Goal: Information Seeking & Learning: Compare options

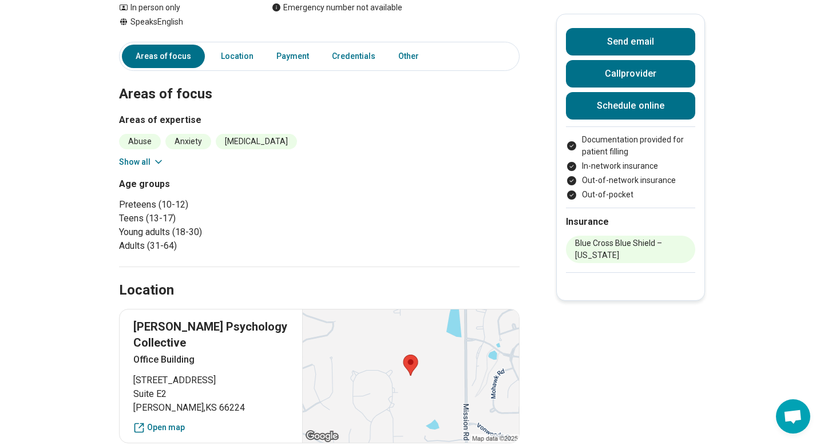
scroll to position [172, 0]
click at [146, 164] on button "Show all" at bounding box center [141, 163] width 45 height 12
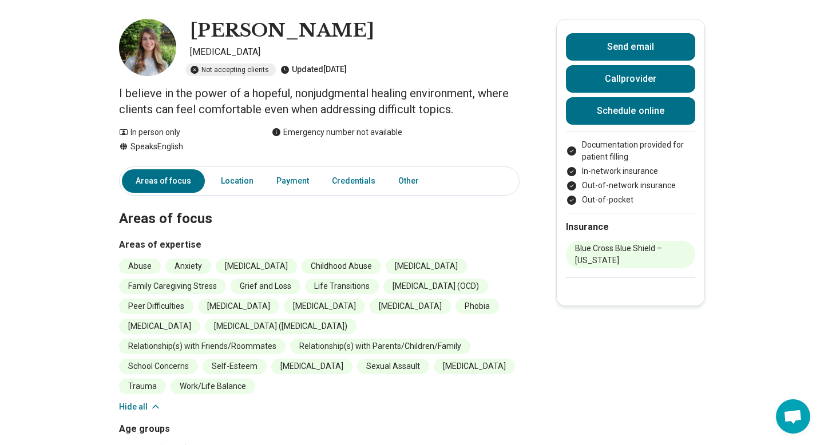
scroll to position [46, 0]
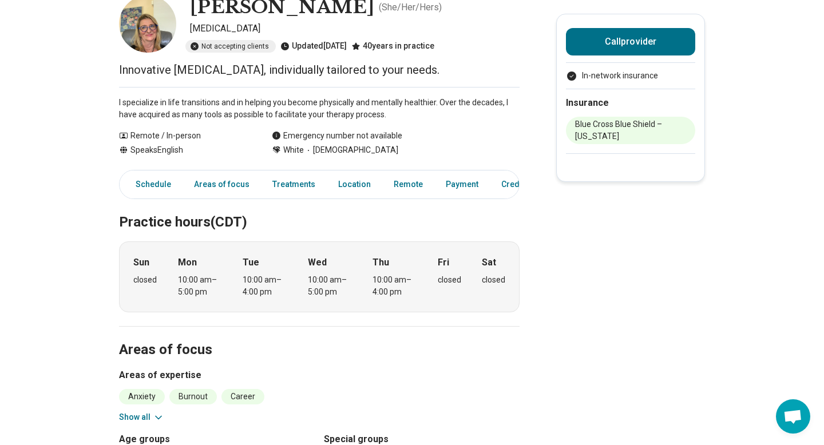
scroll to position [70, 0]
